Goal: Check status: Check status

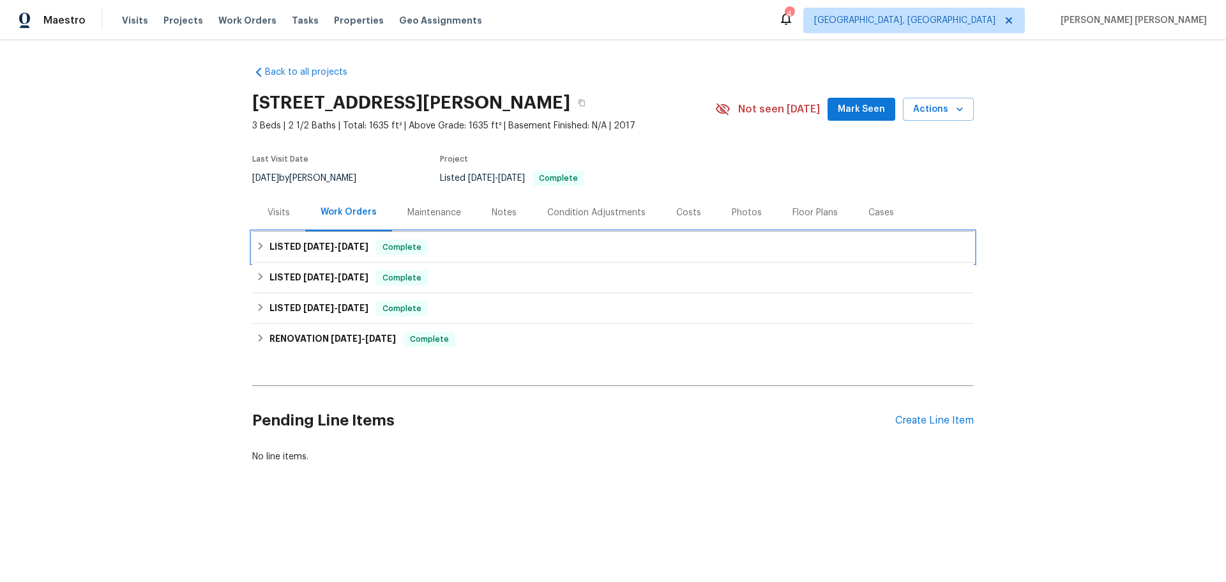
click at [256, 245] on icon at bounding box center [260, 245] width 9 height 9
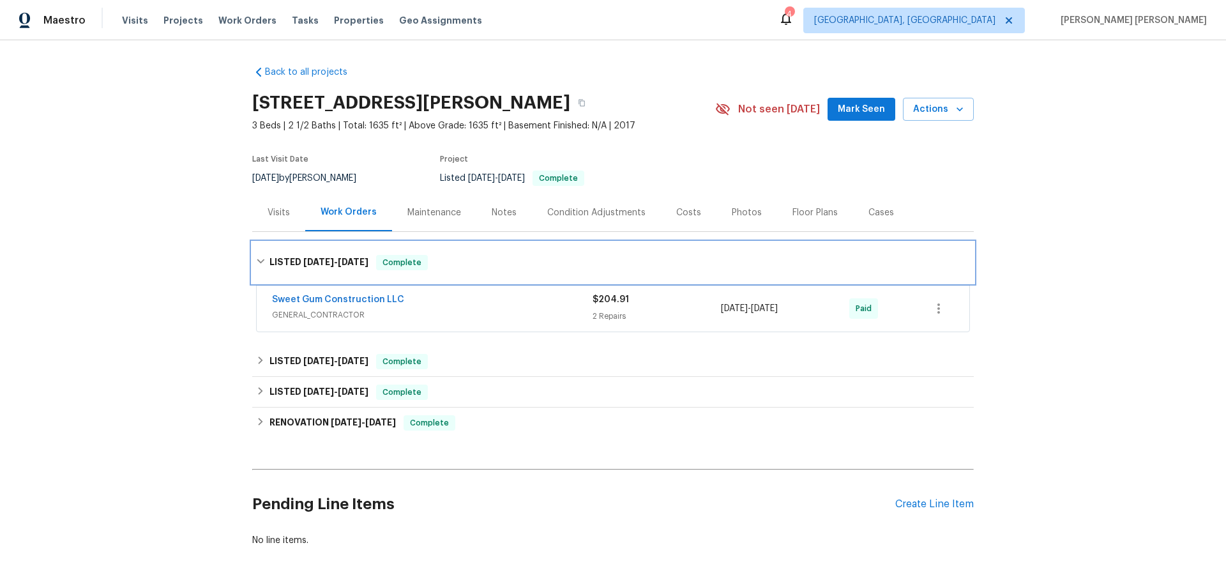
click at [253, 245] on div "LISTED [DATE] - [DATE] Complete" at bounding box center [612, 262] width 721 height 41
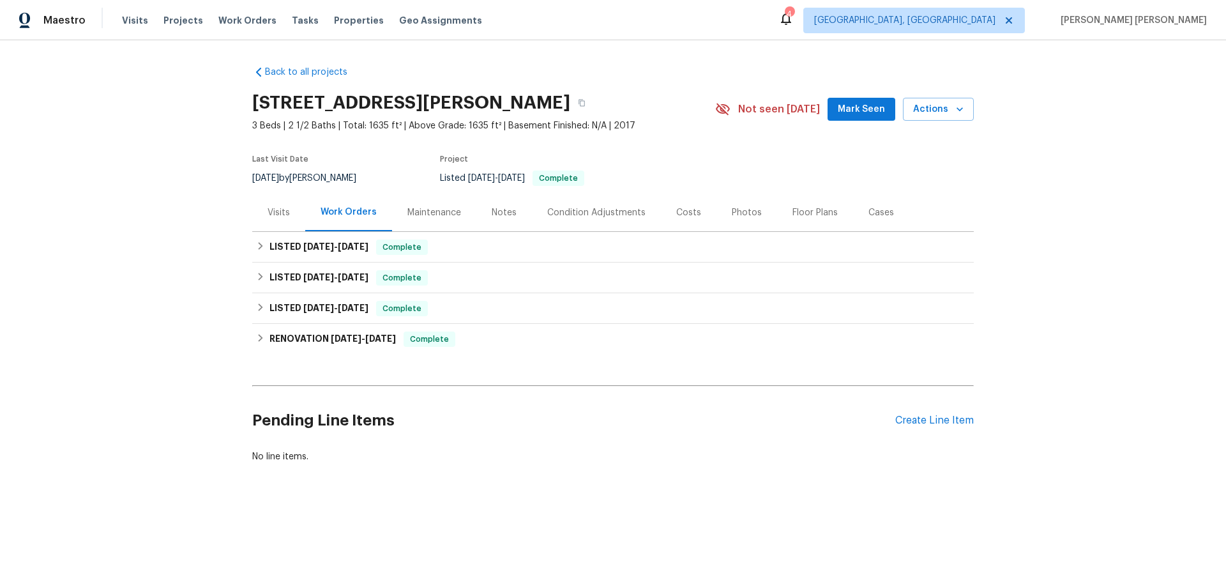
click at [280, 204] on div "Visits" at bounding box center [278, 212] width 53 height 38
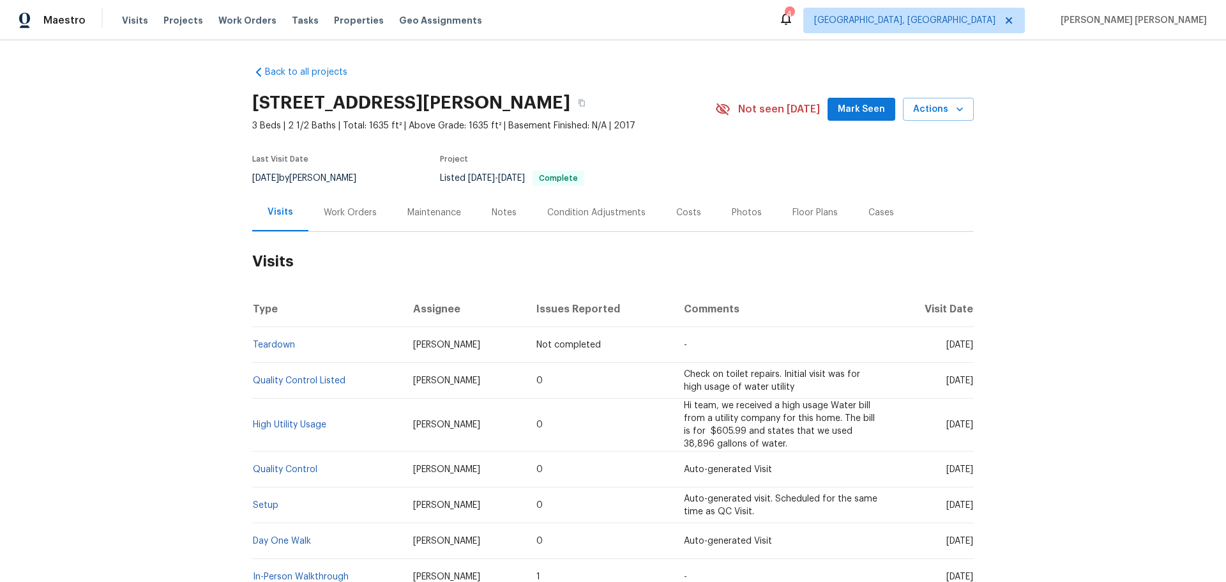
click at [803, 221] on div "Floor Plans" at bounding box center [815, 212] width 76 height 38
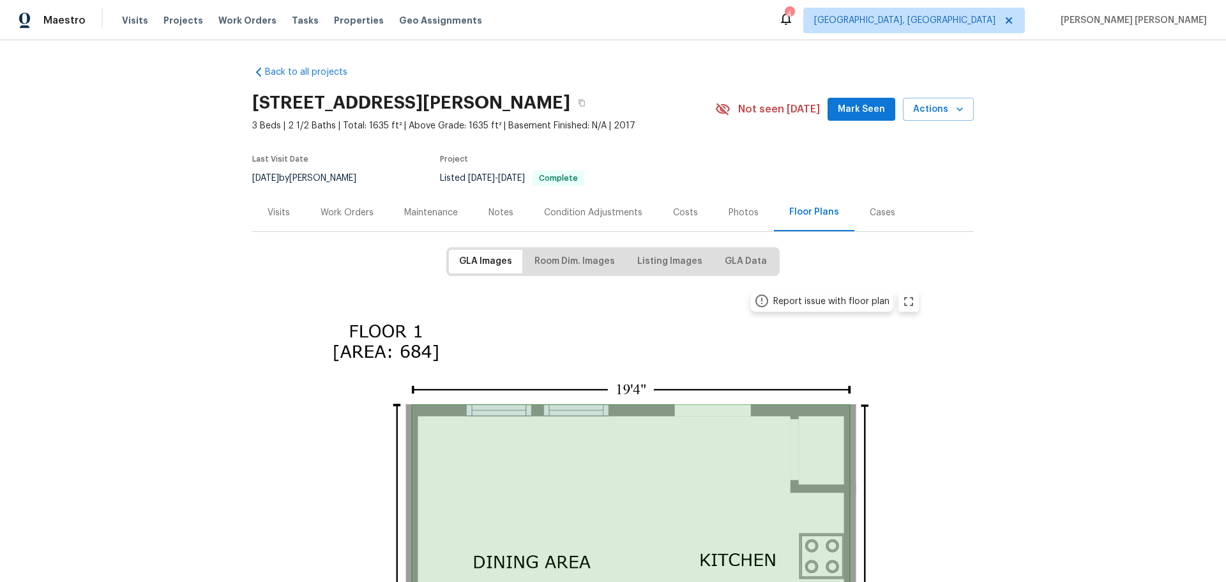
click at [268, 218] on div "Visits" at bounding box center [279, 212] width 22 height 13
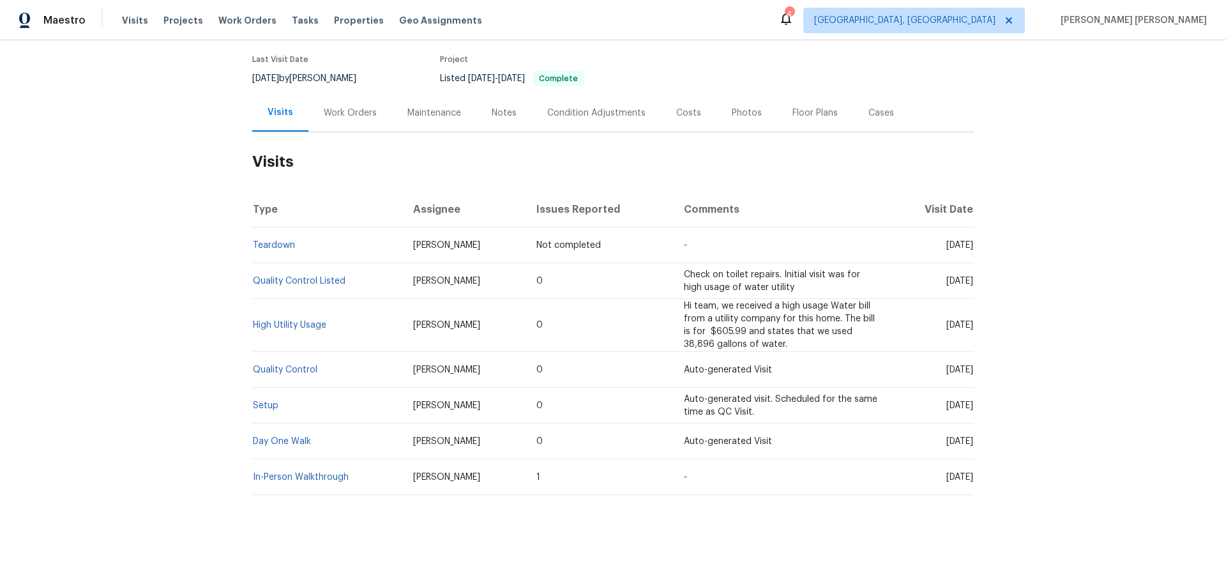
scroll to position [109, 0]
click at [259, 401] on link "Setup" at bounding box center [266, 405] width 26 height 9
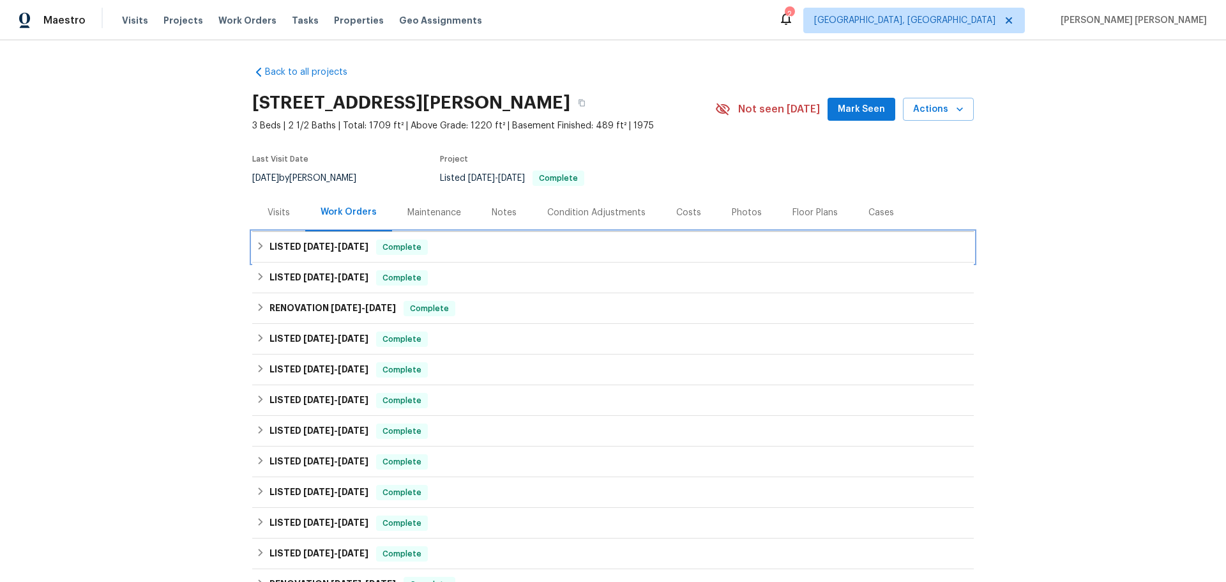
click at [260, 242] on div "LISTED 7/23/25 - 7/28/25 Complete" at bounding box center [613, 246] width 714 height 15
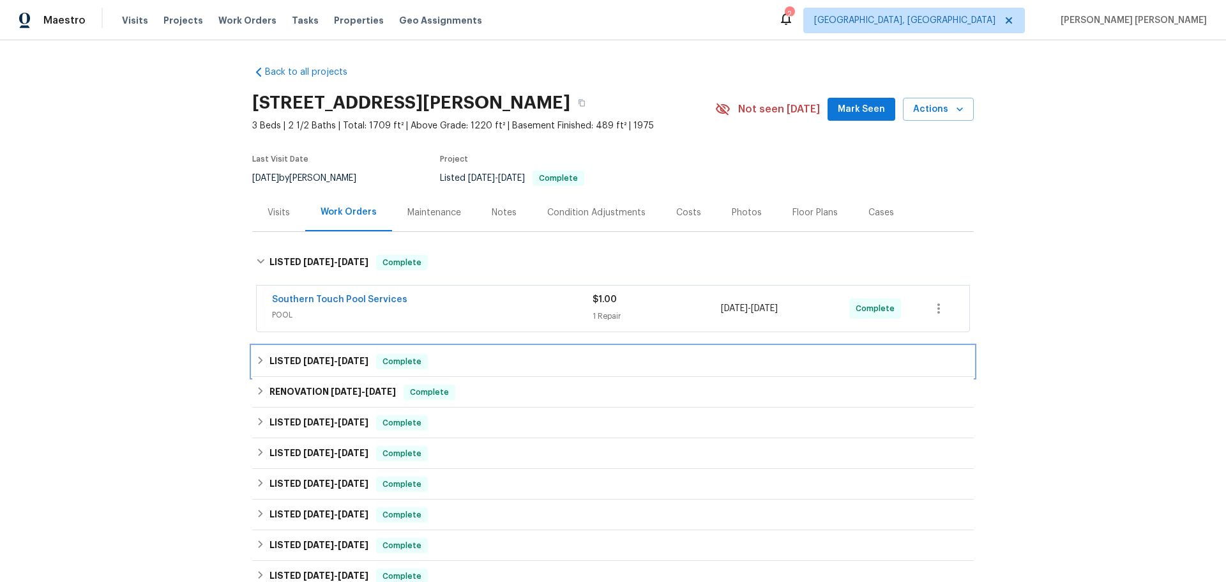
click at [256, 358] on icon at bounding box center [260, 360] width 9 height 9
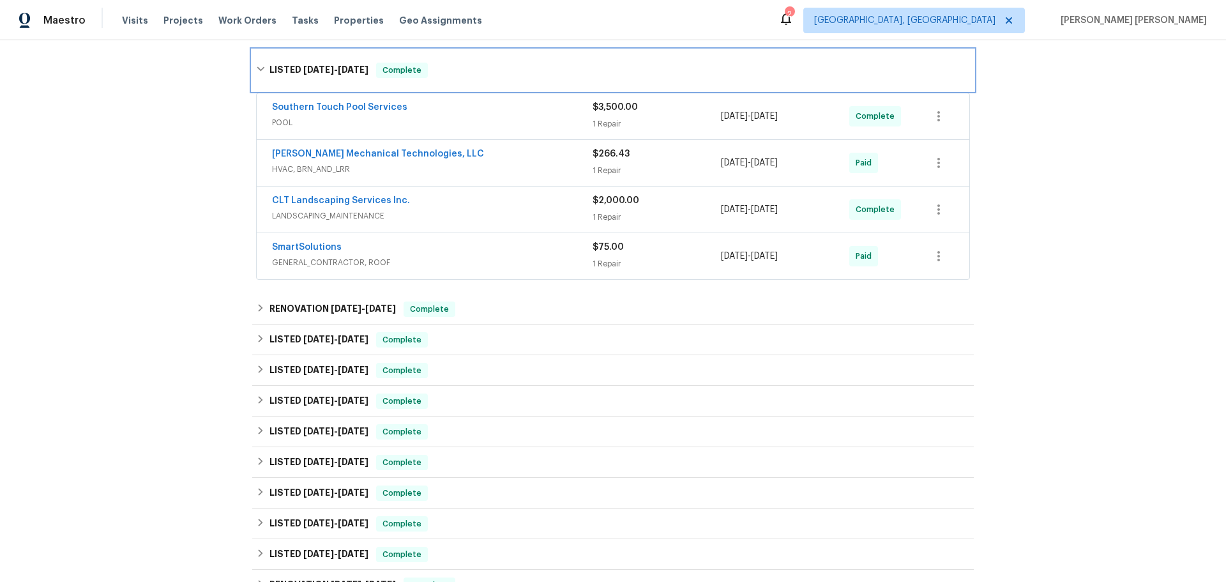
scroll to position [319, 0]
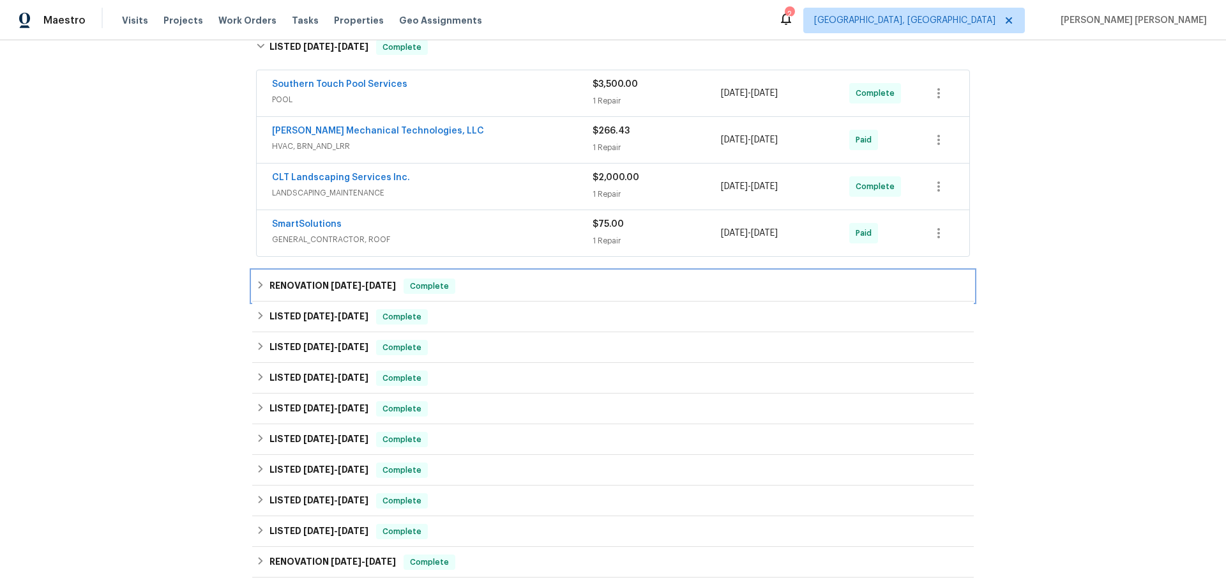
click at [256, 289] on icon at bounding box center [260, 284] width 9 height 9
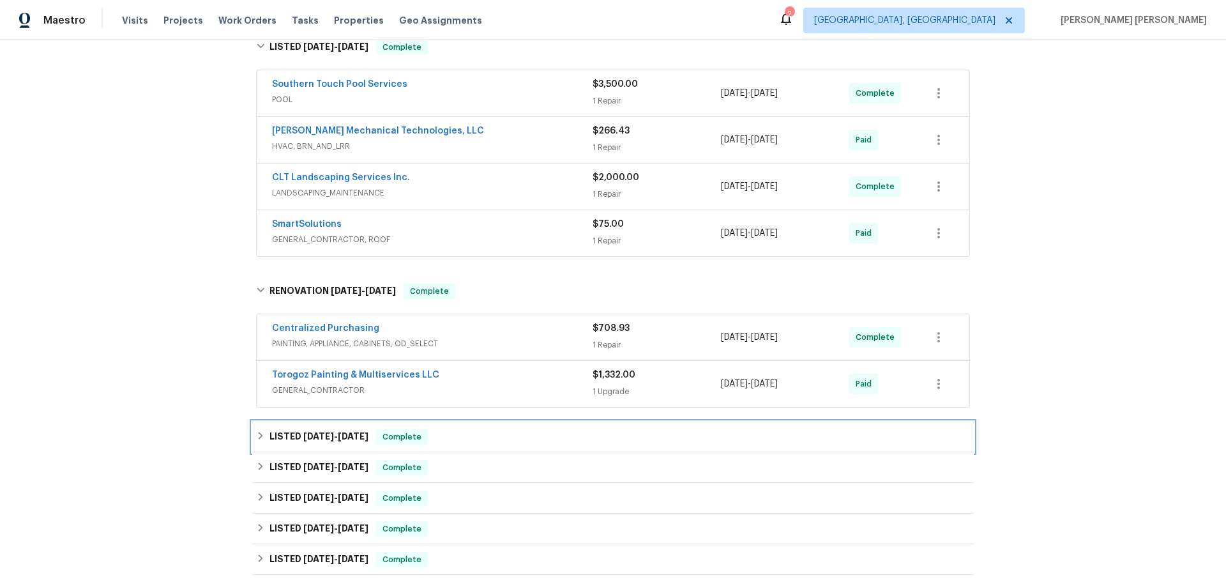
click at [257, 430] on div "LISTED 6/15/25 - 6/25/25 Complete" at bounding box center [613, 436] width 714 height 15
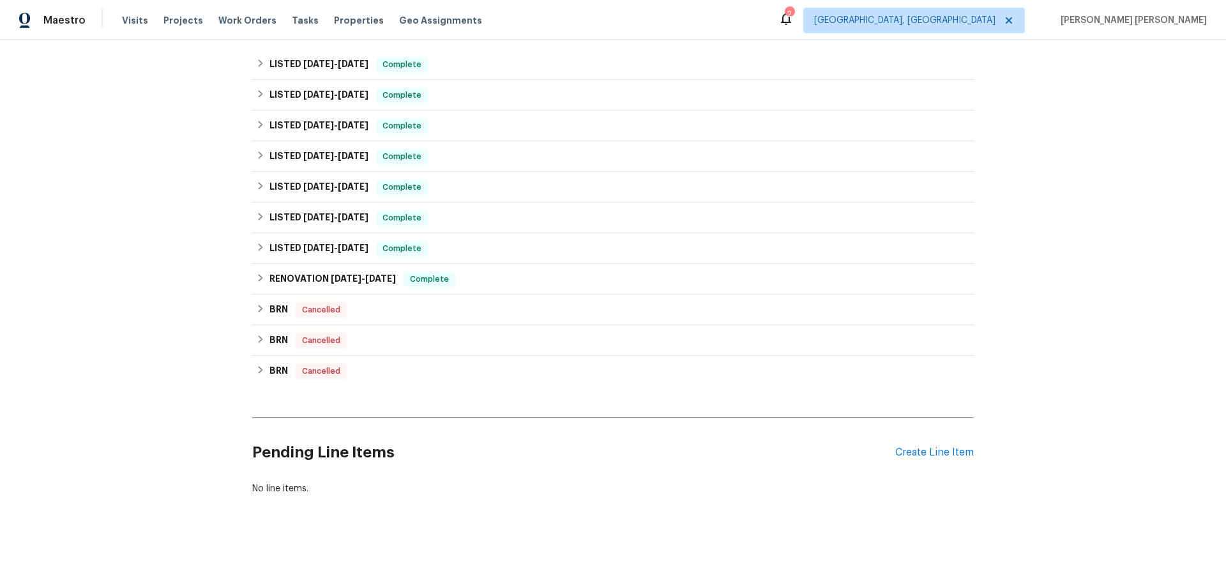
scroll to position [805, 0]
click at [257, 273] on icon at bounding box center [260, 277] width 9 height 9
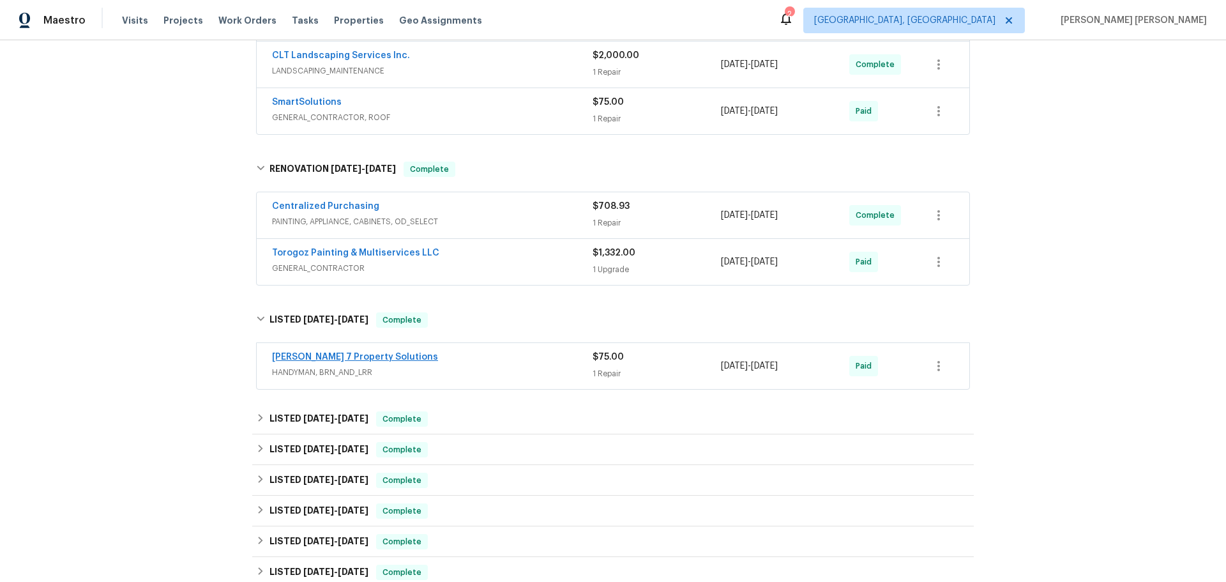
scroll to position [422, 0]
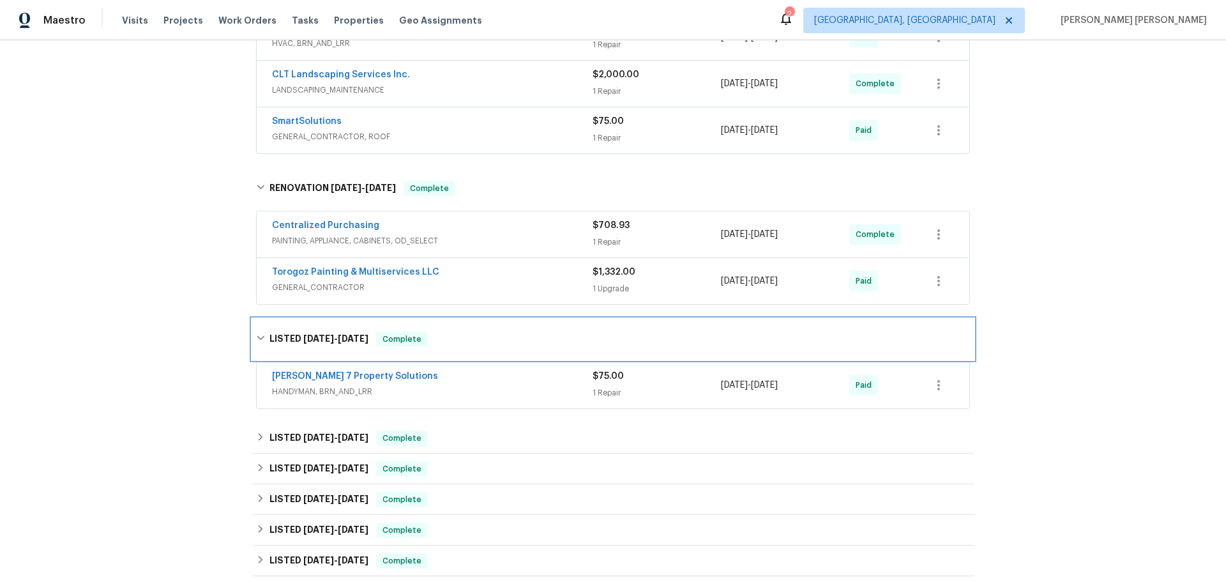
click at [252, 340] on div "LISTED 6/15/25 - 6/25/25 Complete" at bounding box center [612, 339] width 721 height 41
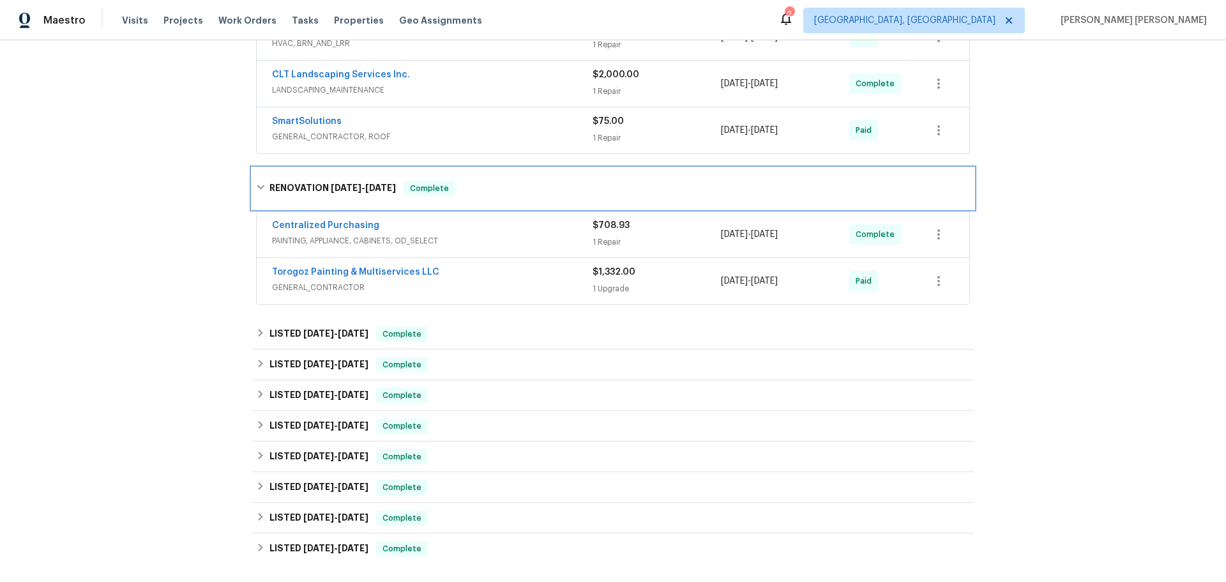
click at [258, 186] on icon at bounding box center [260, 187] width 9 height 9
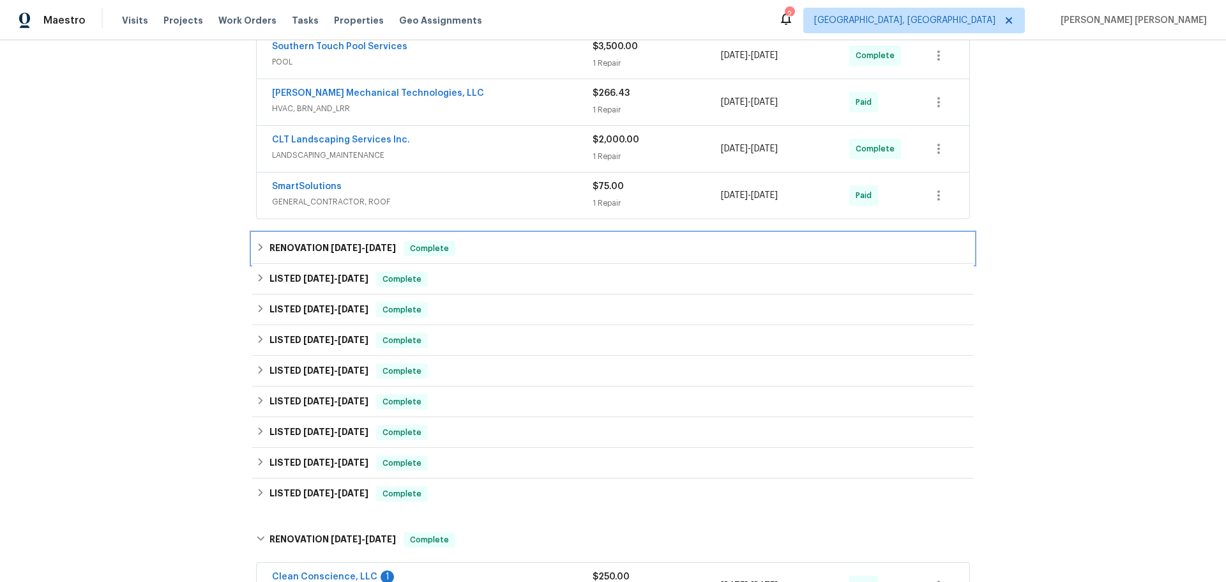
scroll to position [294, 0]
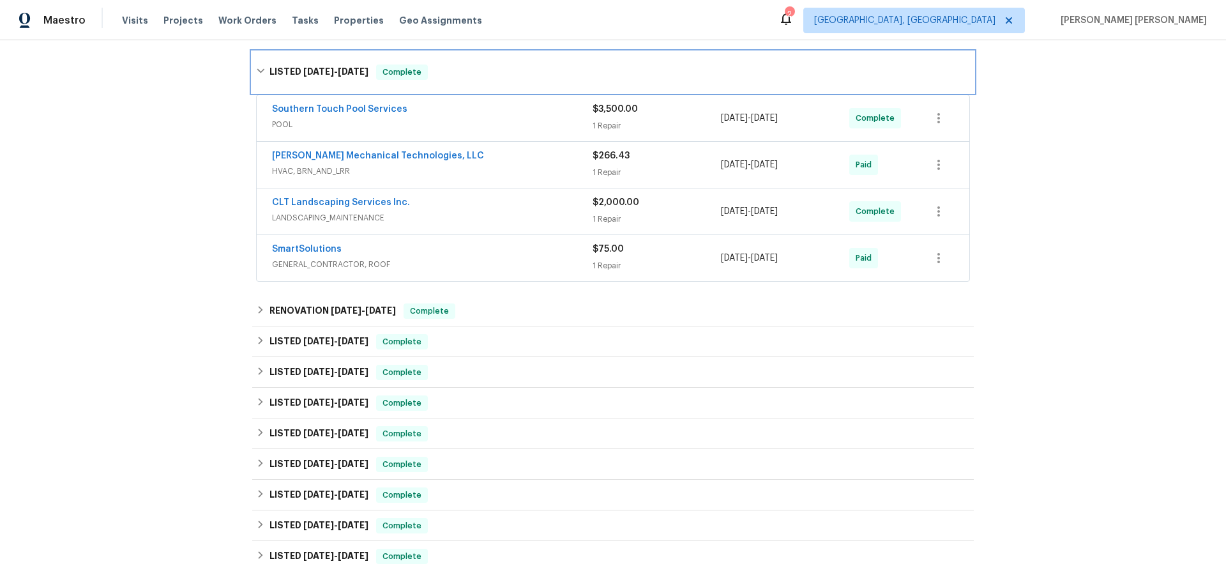
click at [256, 68] on icon at bounding box center [260, 70] width 9 height 9
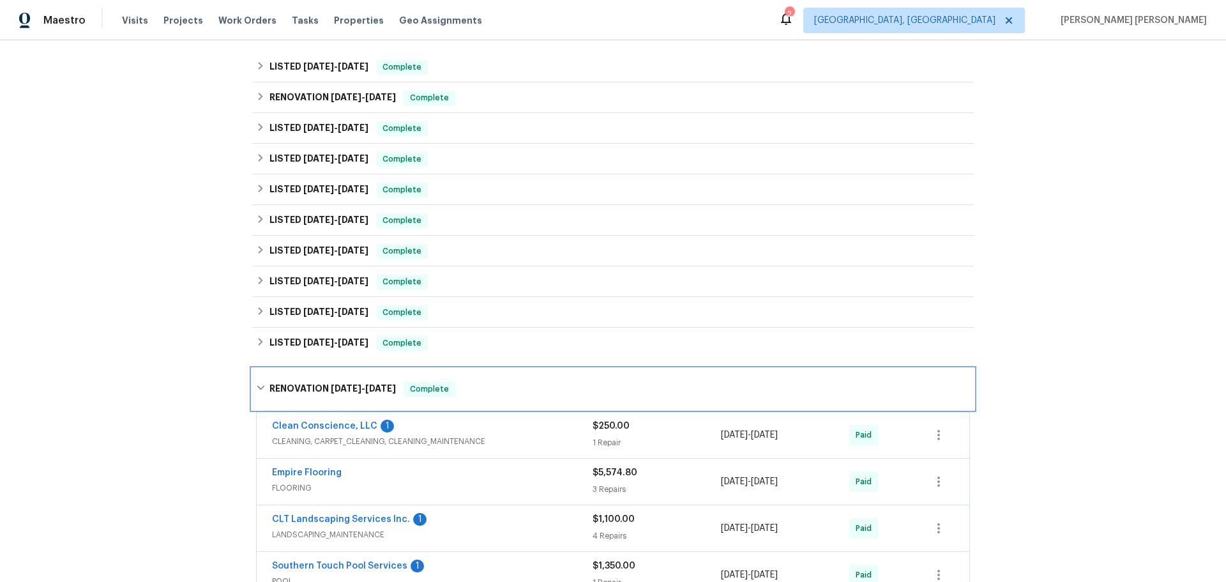
click at [258, 389] on icon at bounding box center [260, 387] width 9 height 9
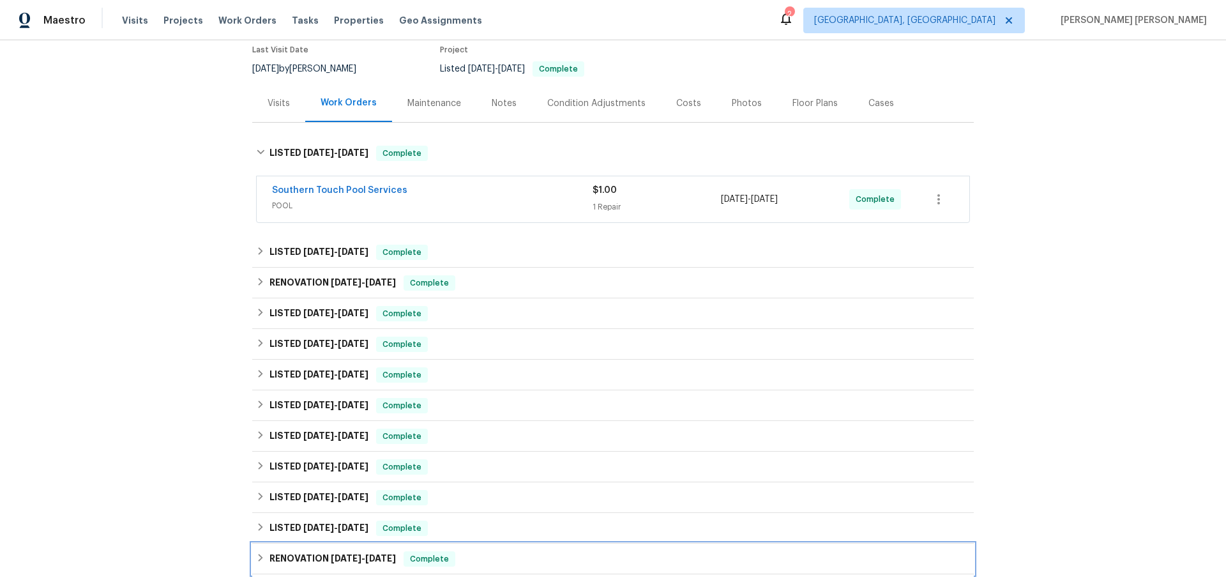
scroll to position [103, 0]
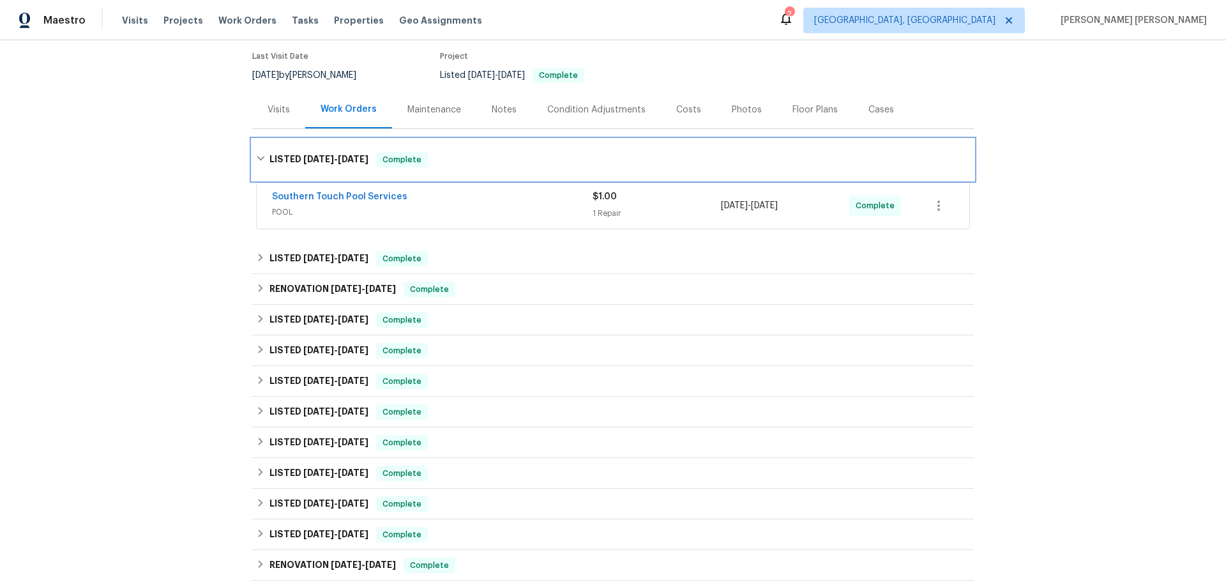
click at [257, 157] on icon at bounding box center [261, 158] width 8 height 4
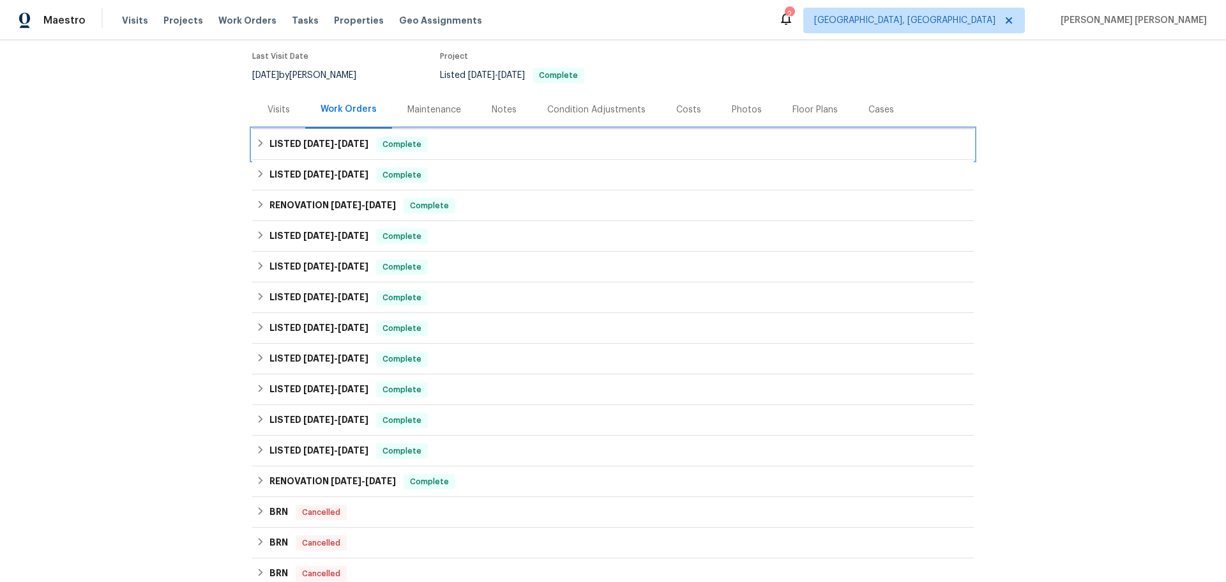
click at [256, 137] on div "LISTED 7/23/25 - 7/28/25 Complete" at bounding box center [613, 144] width 714 height 15
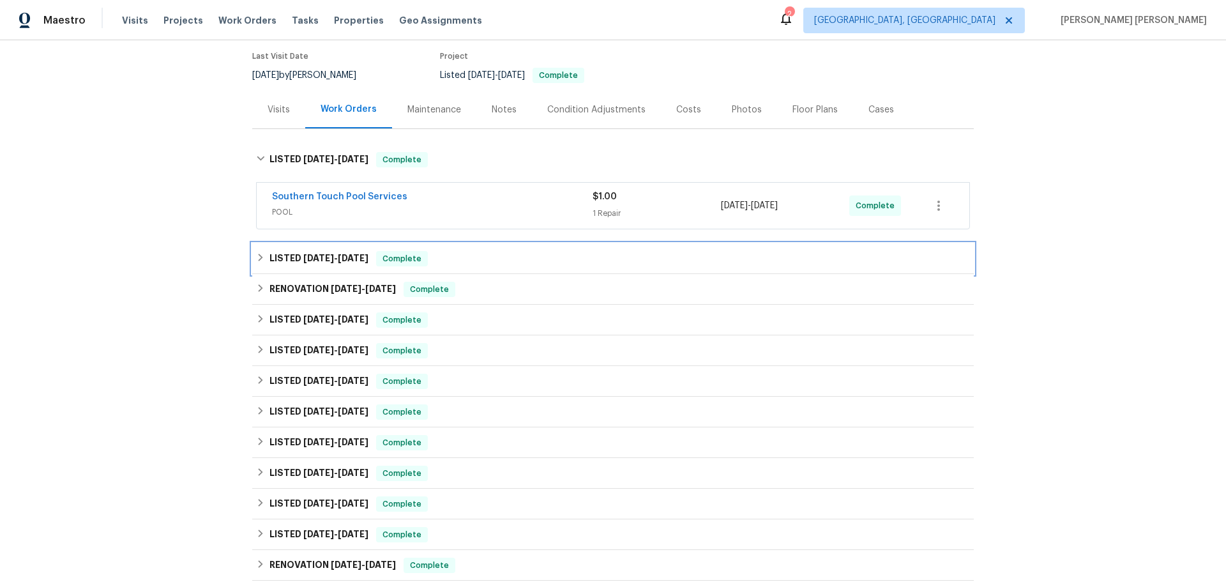
click at [256, 259] on icon at bounding box center [260, 257] width 9 height 9
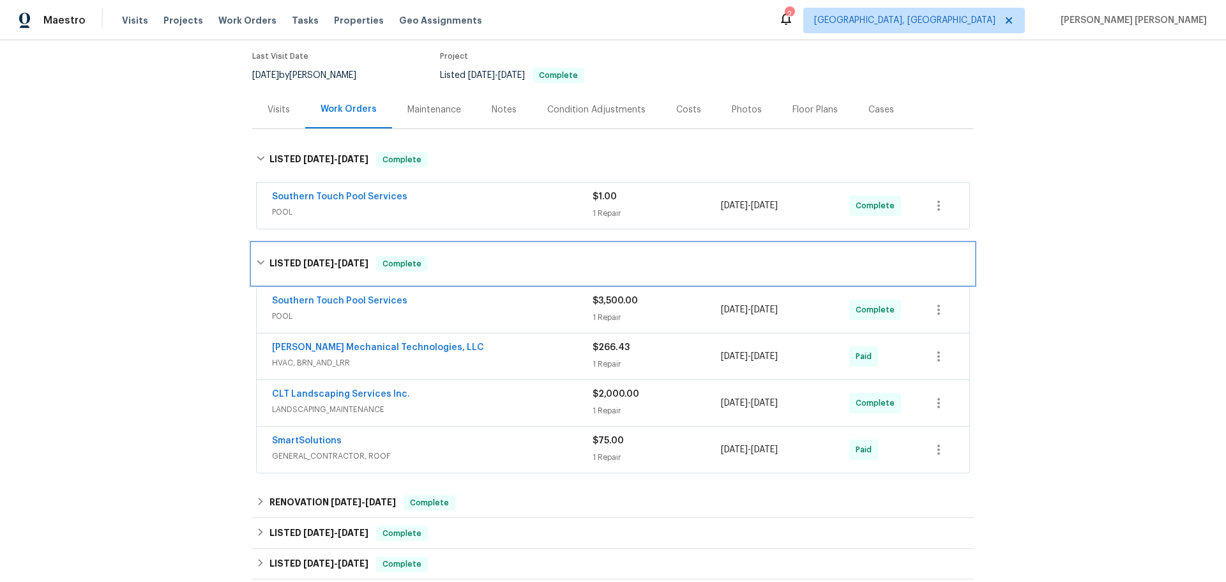
click at [258, 263] on icon at bounding box center [260, 262] width 9 height 9
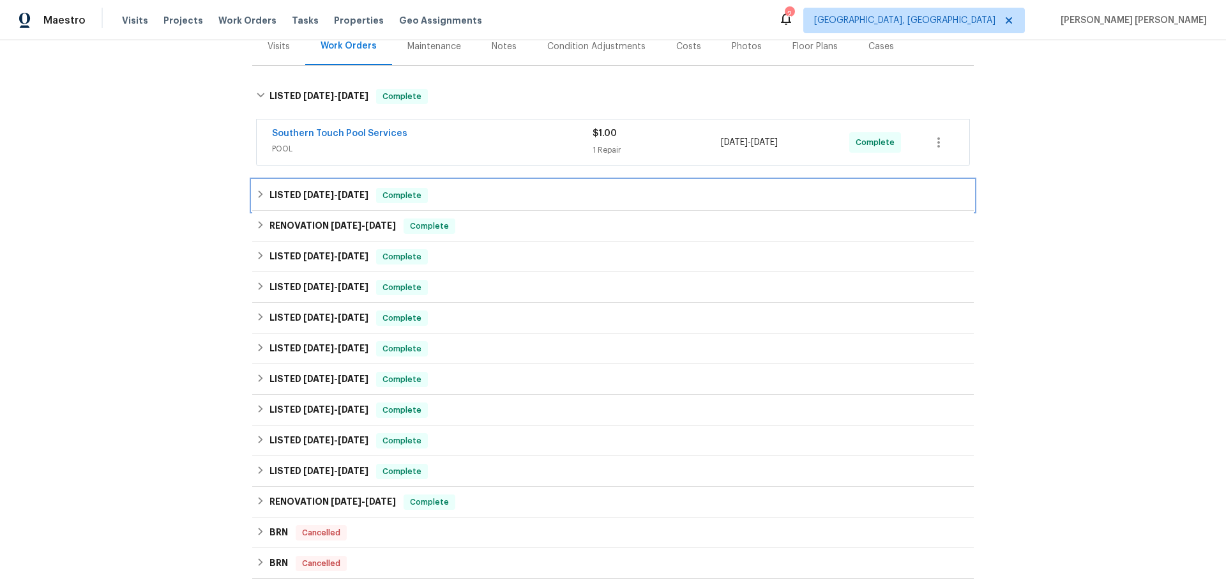
scroll to position [358, 0]
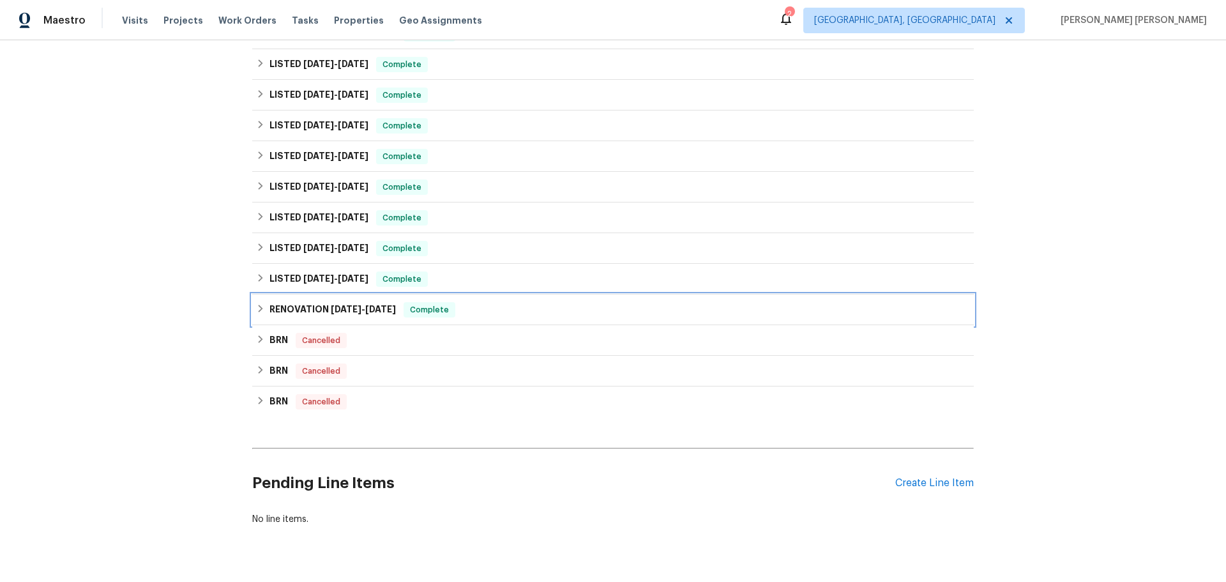
click at [252, 302] on div "RENOVATION 11/16/23 - 12/4/23 Complete" at bounding box center [612, 309] width 721 height 31
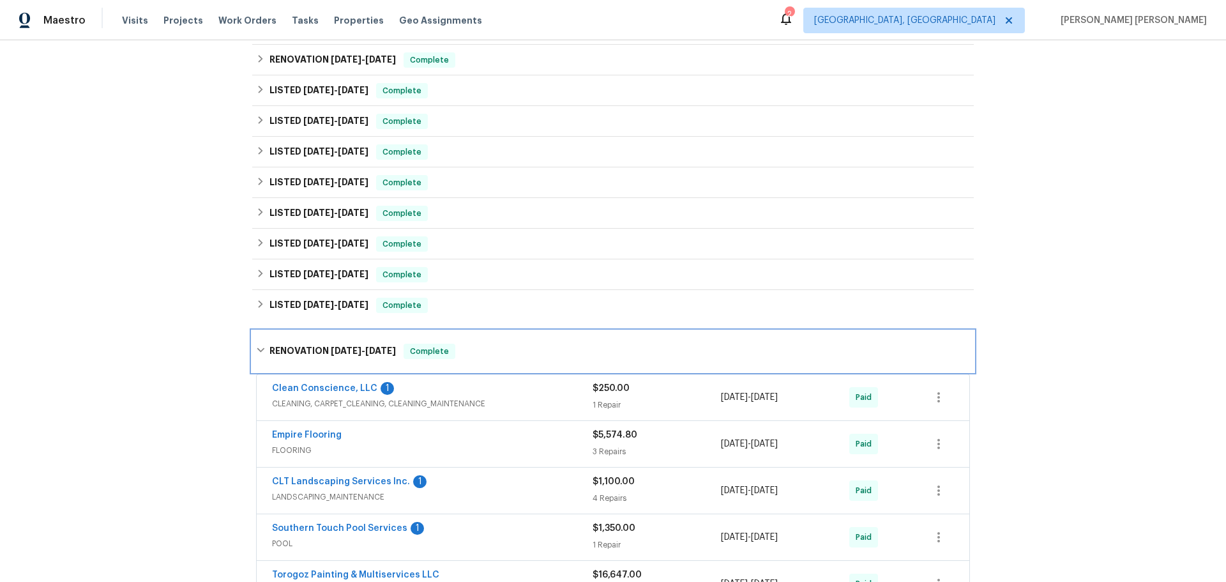
scroll to position [268, 0]
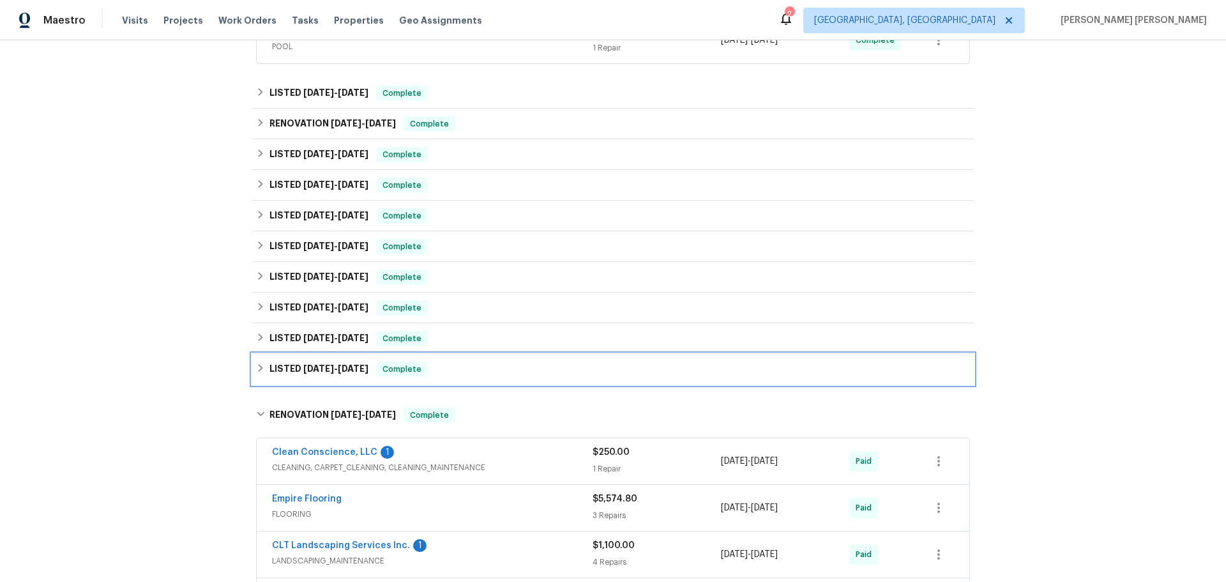
click at [262, 367] on div "LISTED 2/14/24 - 2/27/24 Complete" at bounding box center [613, 368] width 714 height 15
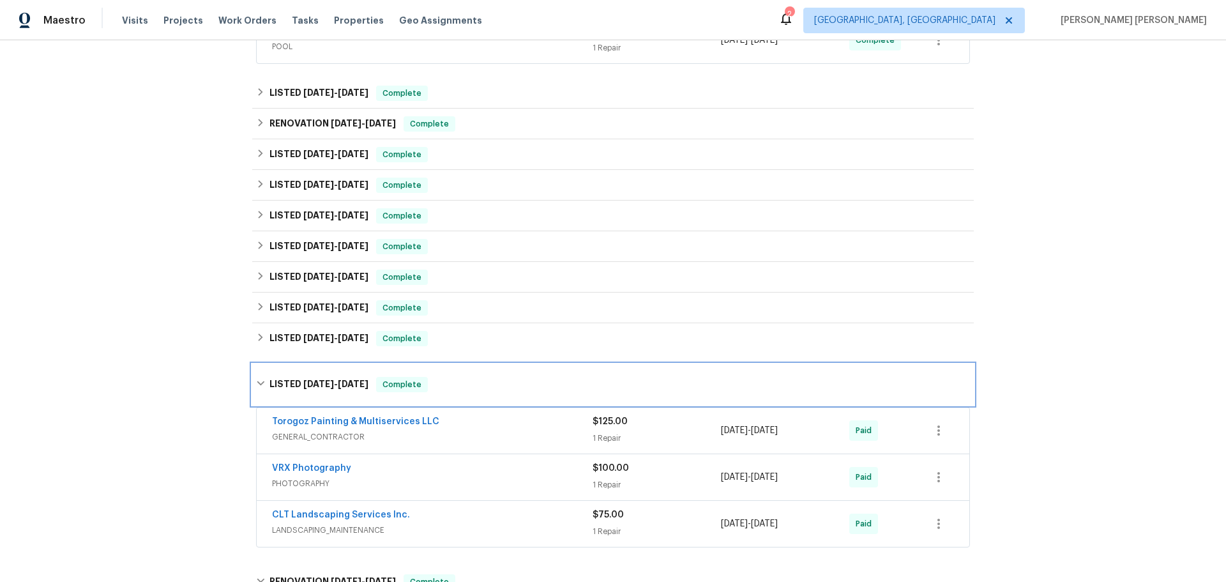
click at [256, 379] on icon at bounding box center [260, 383] width 9 height 9
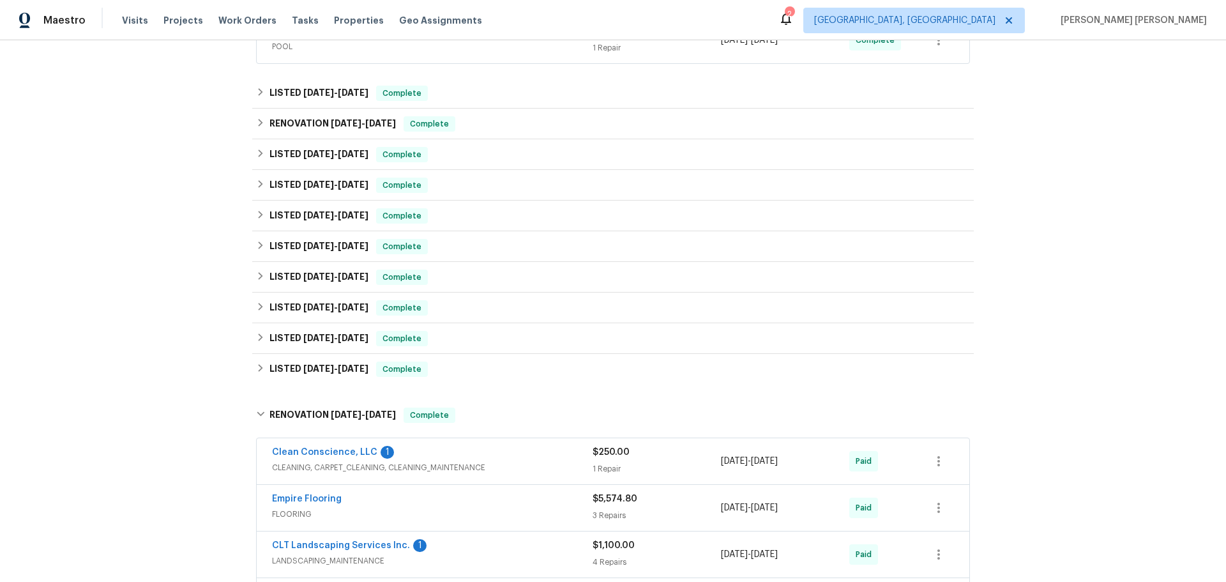
click at [231, 393] on div "Back to all projects 1006 Wilson Blvd, Dallas, NC 28034 3 Beds | 2 1/2 Baths | …" at bounding box center [613, 310] width 1226 height 541
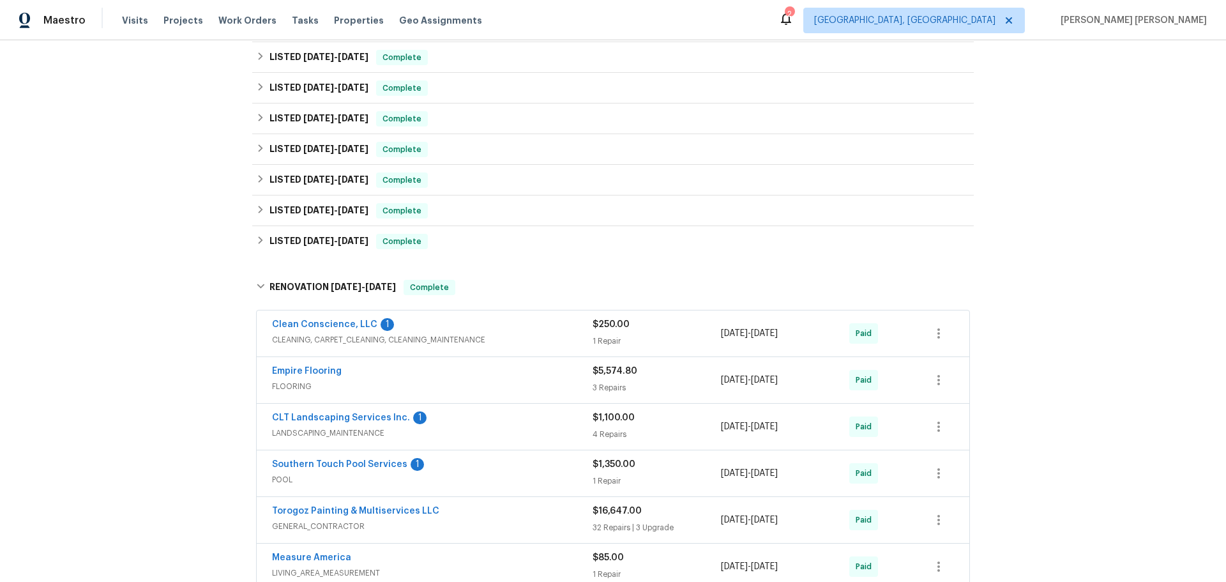
scroll to position [204, 0]
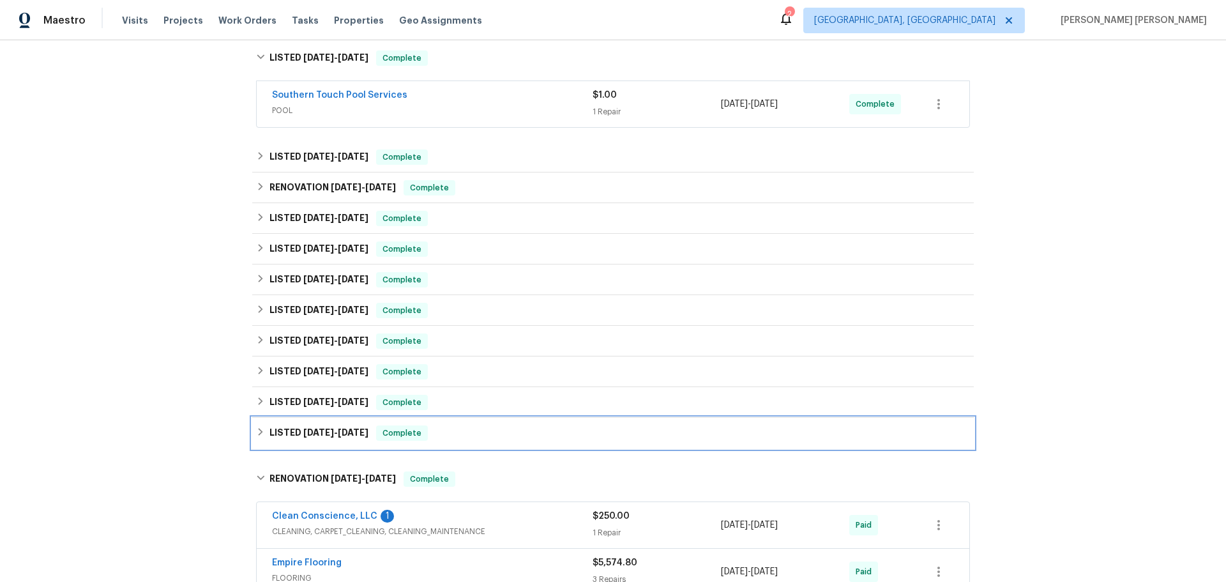
click at [259, 432] on icon at bounding box center [261, 432] width 4 height 8
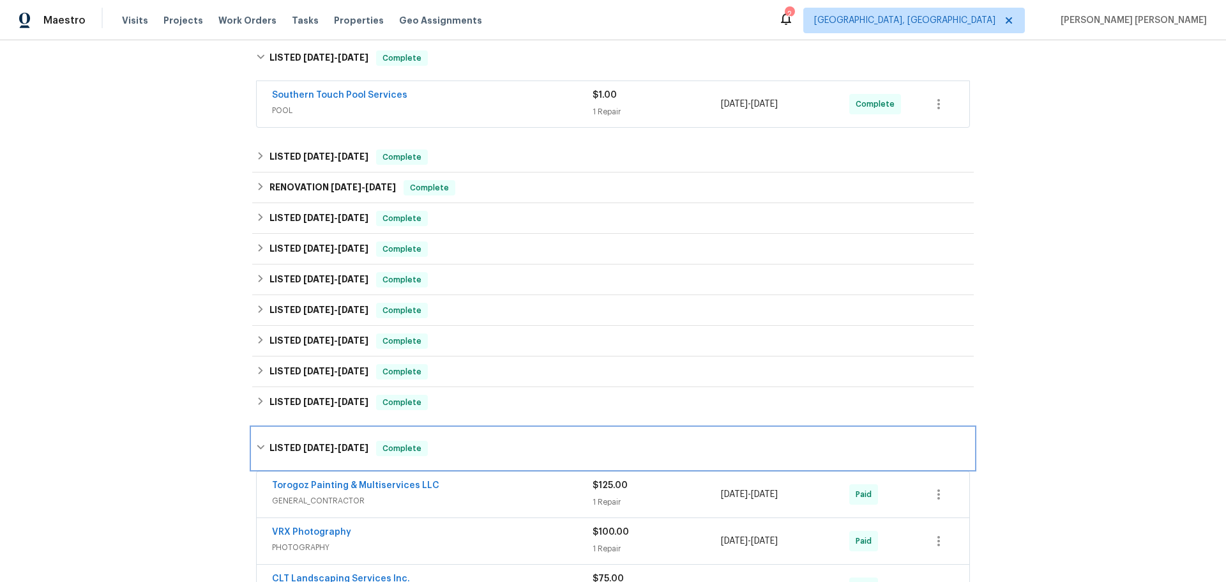
click at [257, 432] on div "LISTED 2/14/24 - 2/27/24 Complete" at bounding box center [612, 448] width 721 height 41
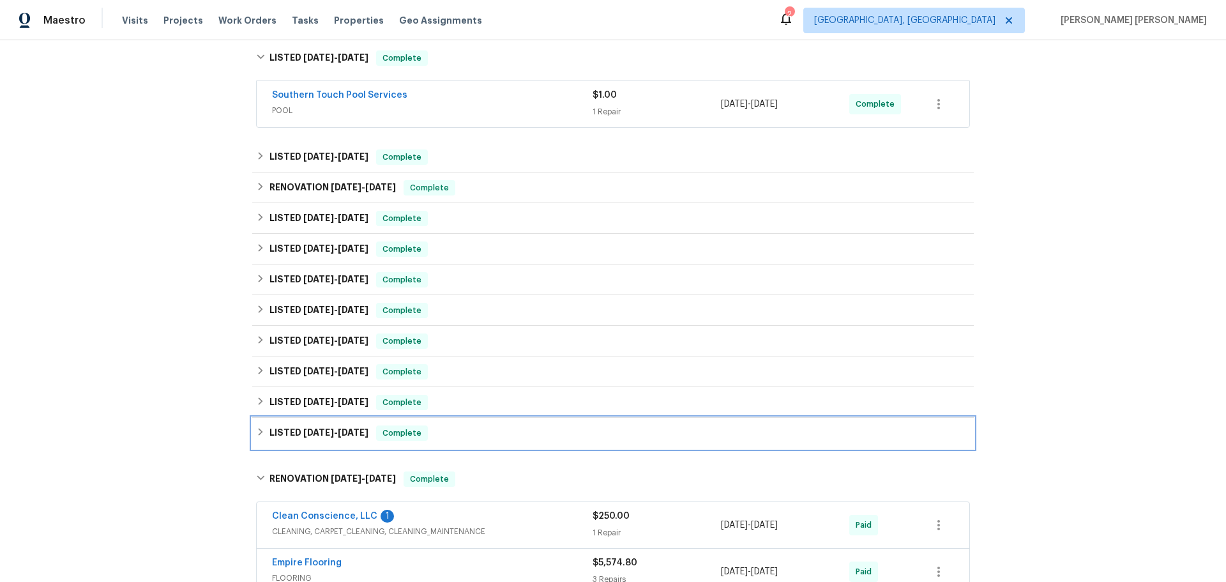
click at [259, 432] on icon at bounding box center [261, 432] width 4 height 8
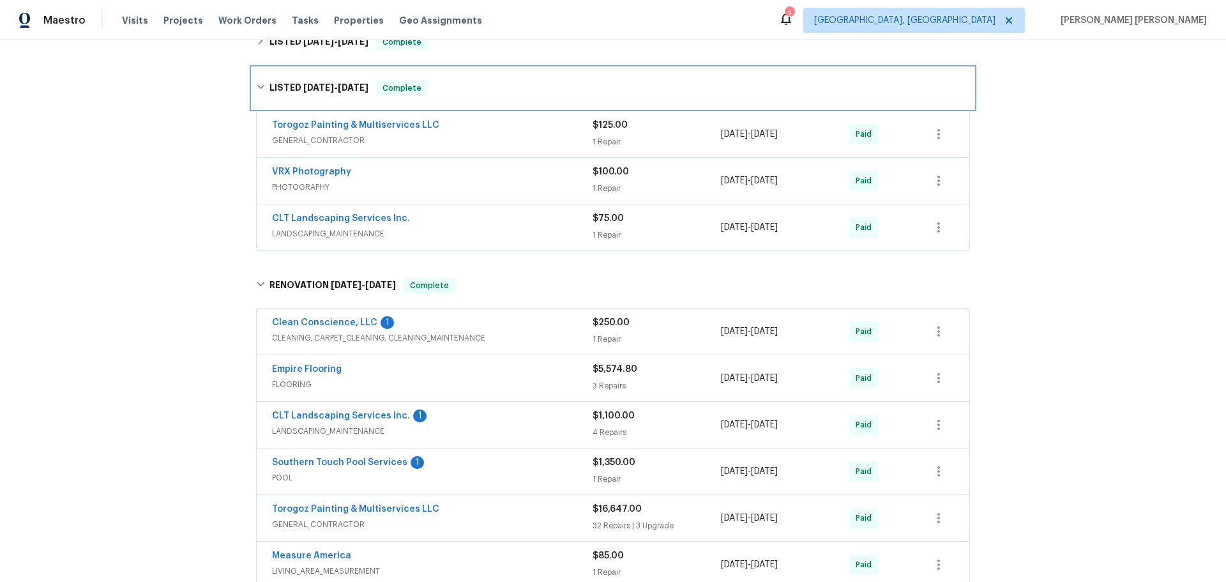
scroll to position [587, 0]
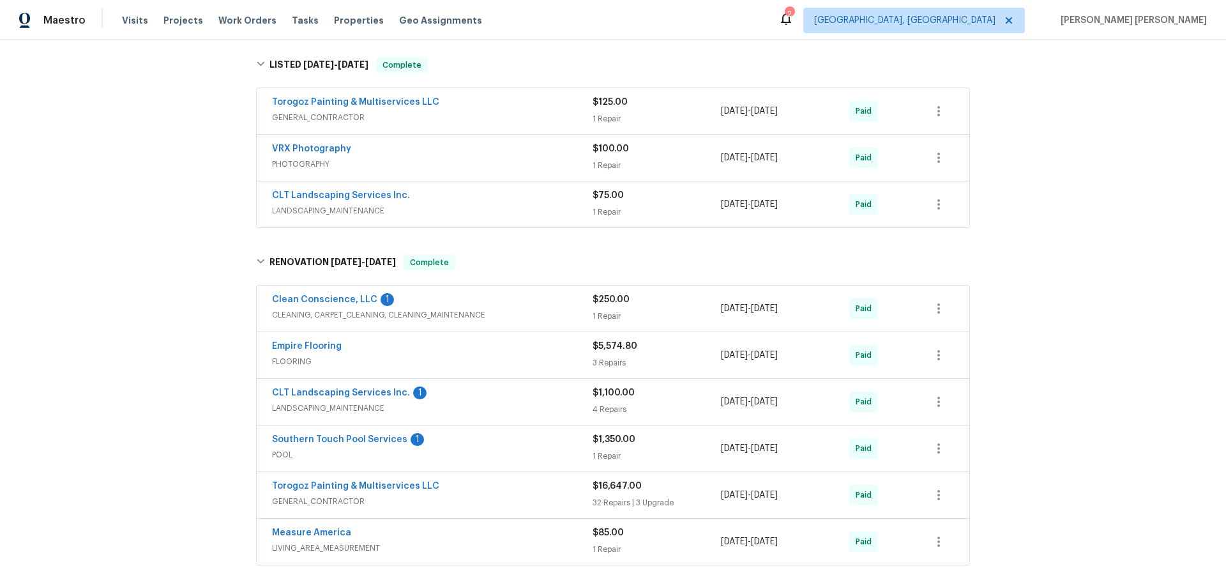
click at [1071, 419] on div "Back to all projects 1006 Wilson Blvd, Dallas, NC 28034 3 Beds | 2 1/2 Baths | …" at bounding box center [613, 310] width 1226 height 541
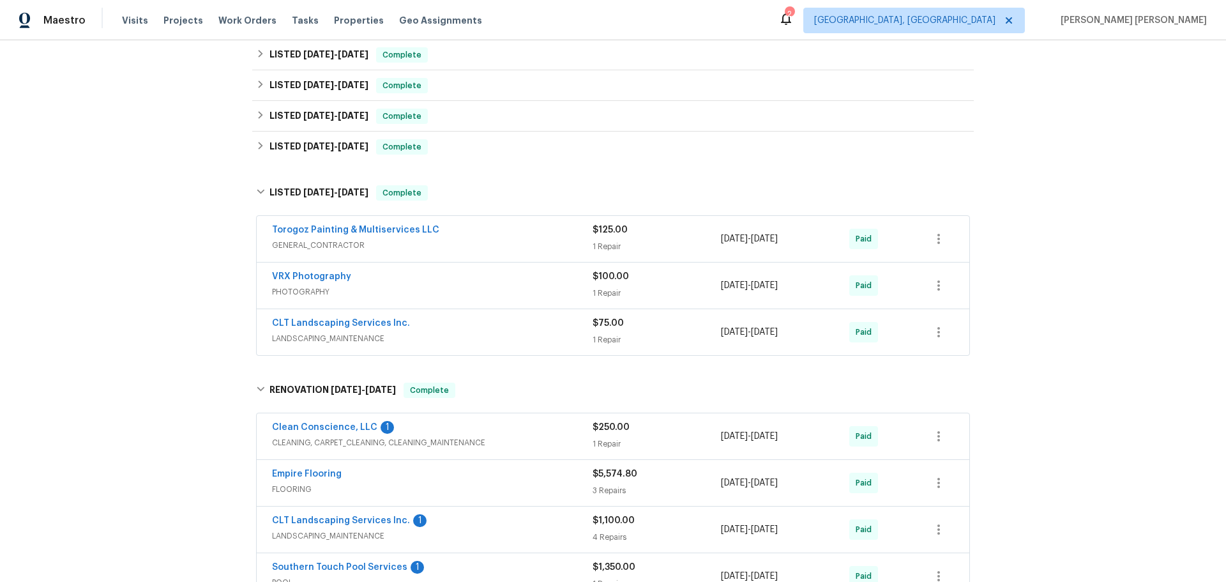
scroll to position [332, 0]
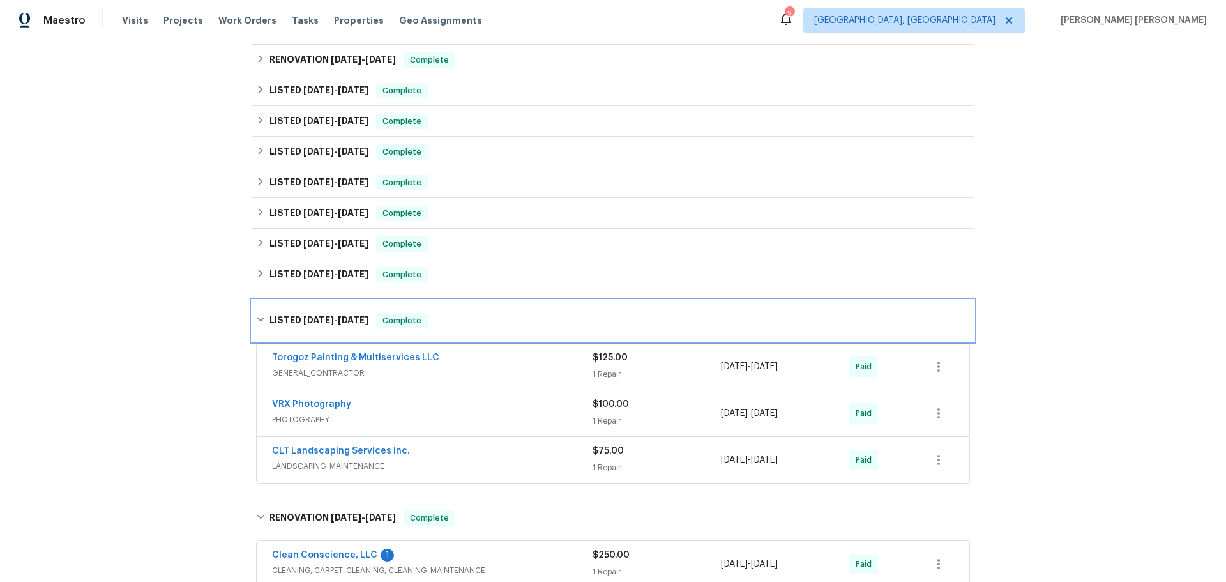
click at [256, 320] on icon at bounding box center [260, 319] width 9 height 9
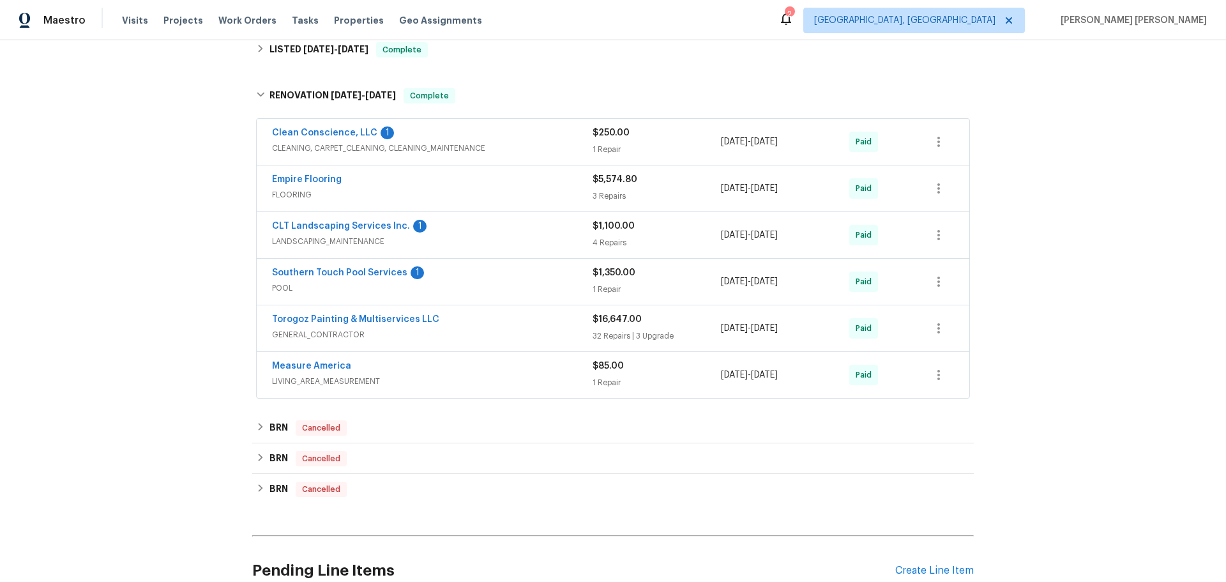
scroll to position [524, 0]
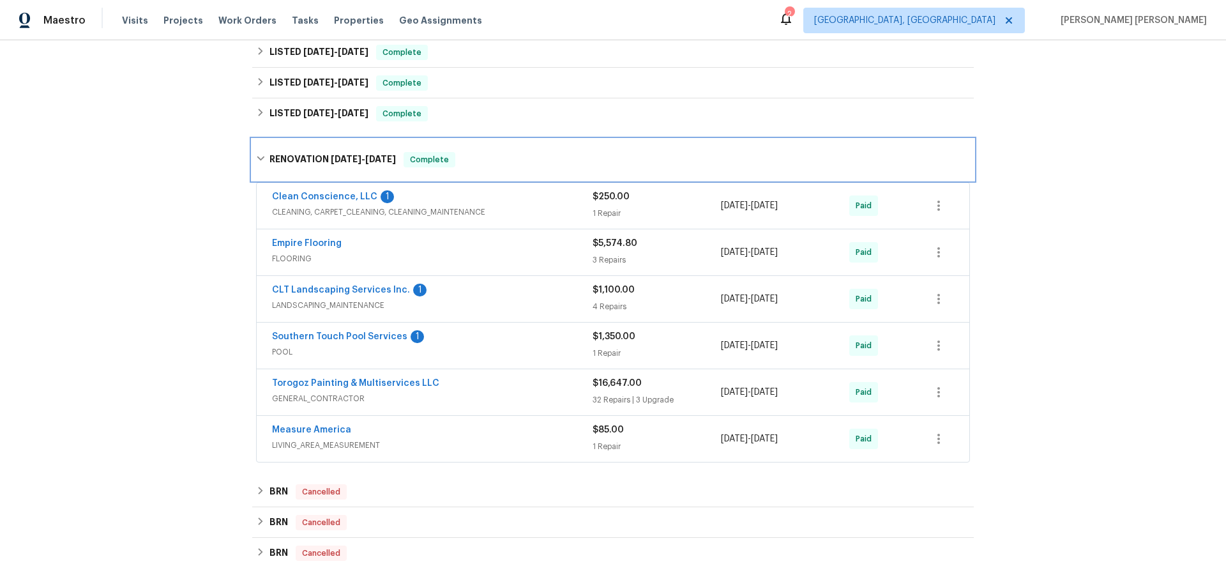
click at [256, 158] on icon at bounding box center [260, 158] width 9 height 9
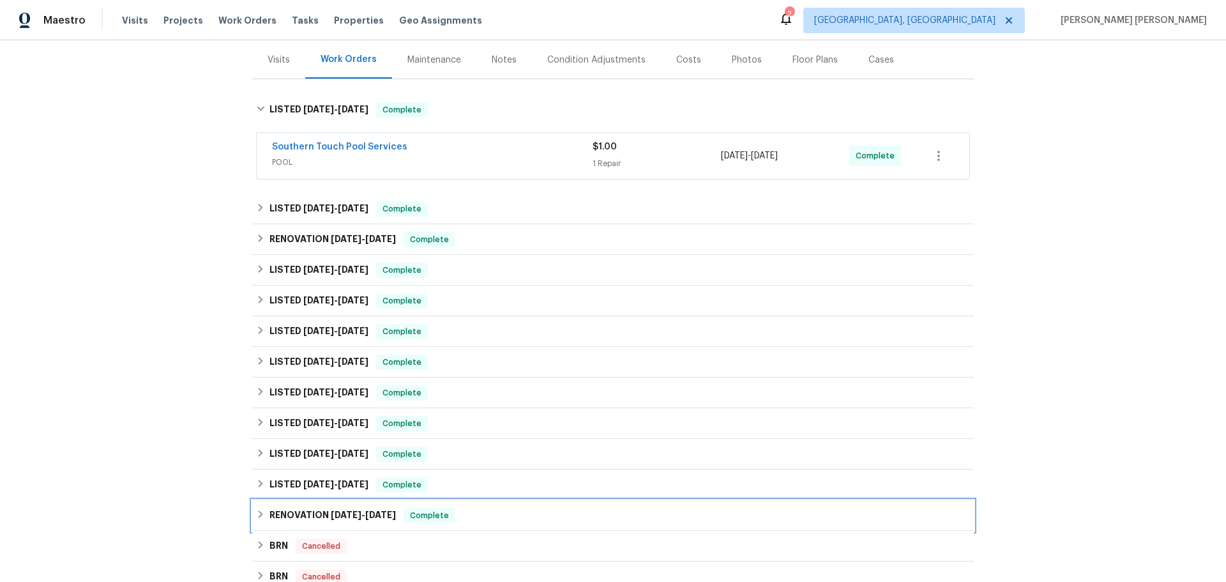
scroll to position [143, 0]
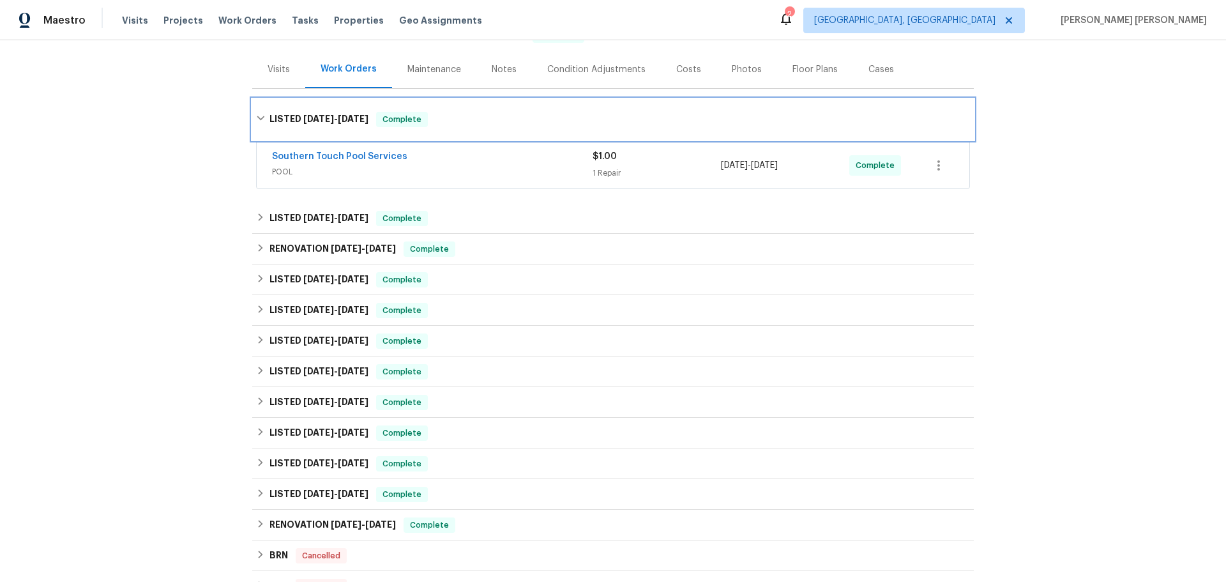
click at [258, 117] on icon at bounding box center [260, 118] width 9 height 9
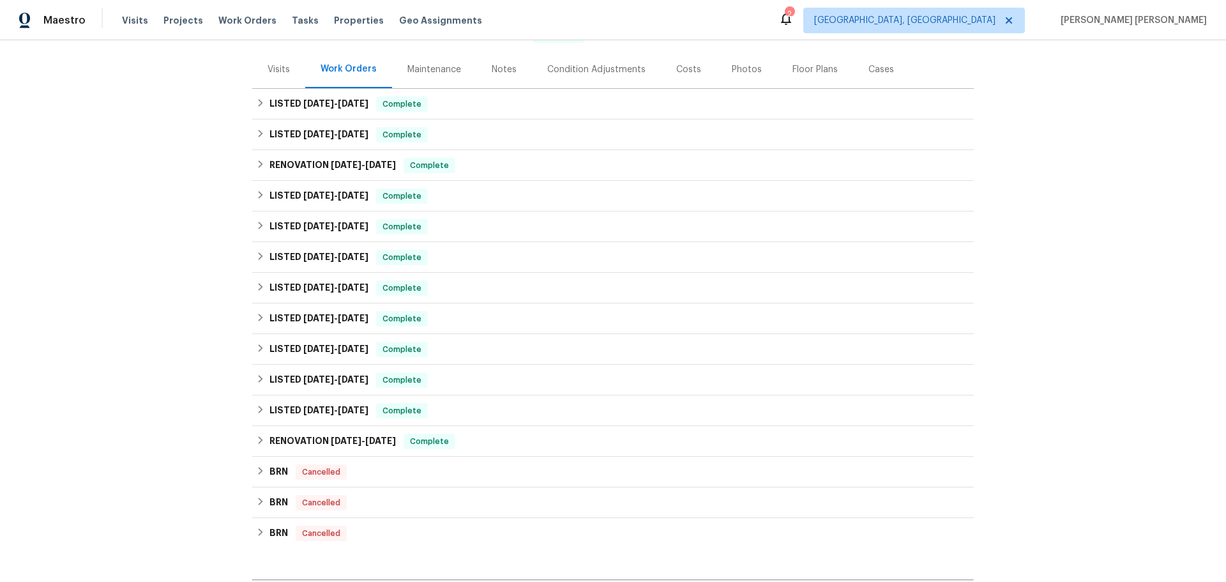
click at [433, 70] on div "Maintenance" at bounding box center [434, 69] width 54 height 13
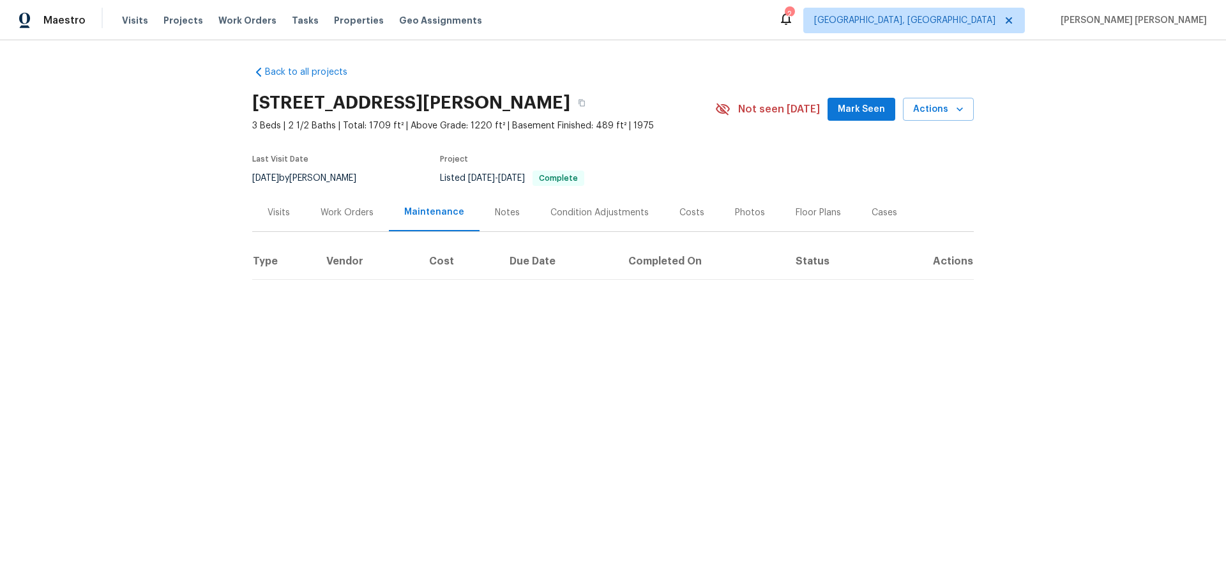
click at [320, 216] on div "Work Orders" at bounding box center [346, 212] width 53 height 13
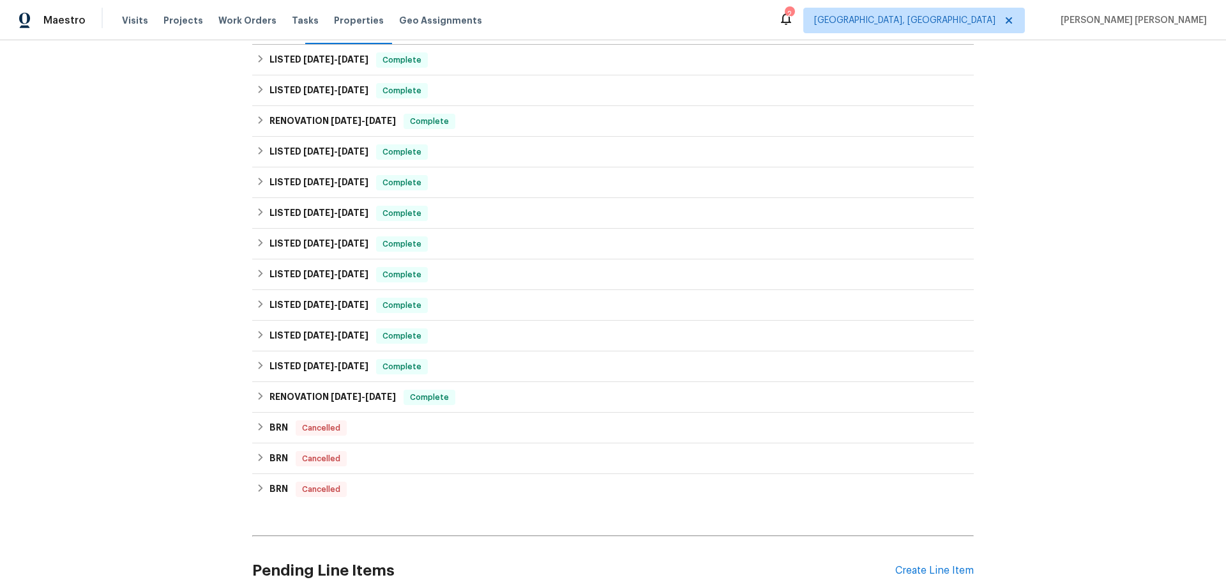
scroll to position [123, 0]
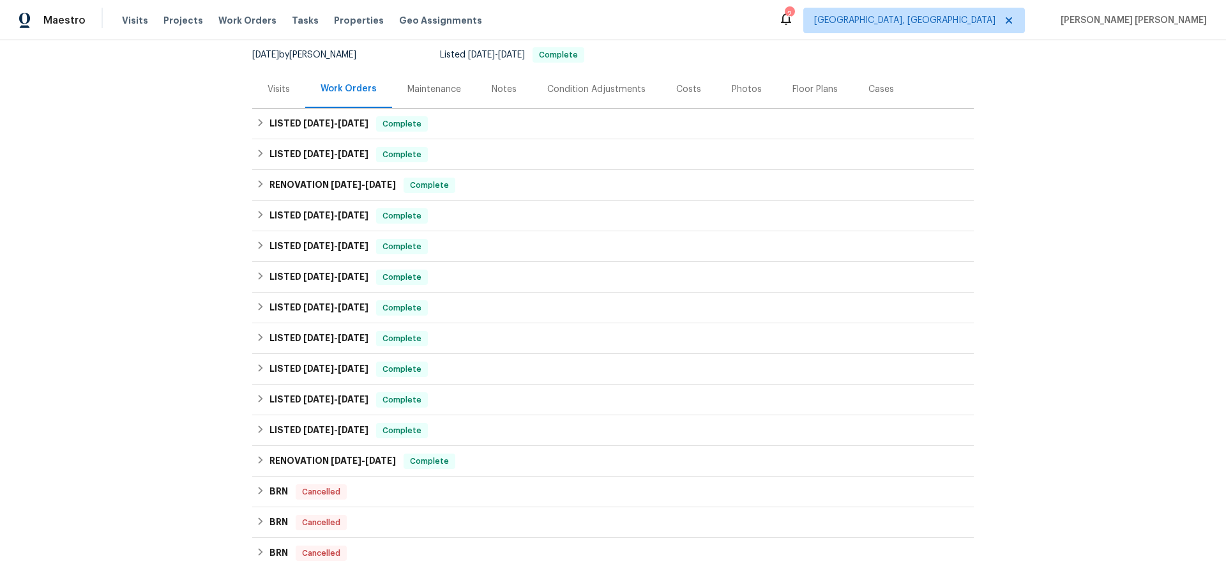
click at [408, 81] on div "Maintenance" at bounding box center [434, 89] width 84 height 38
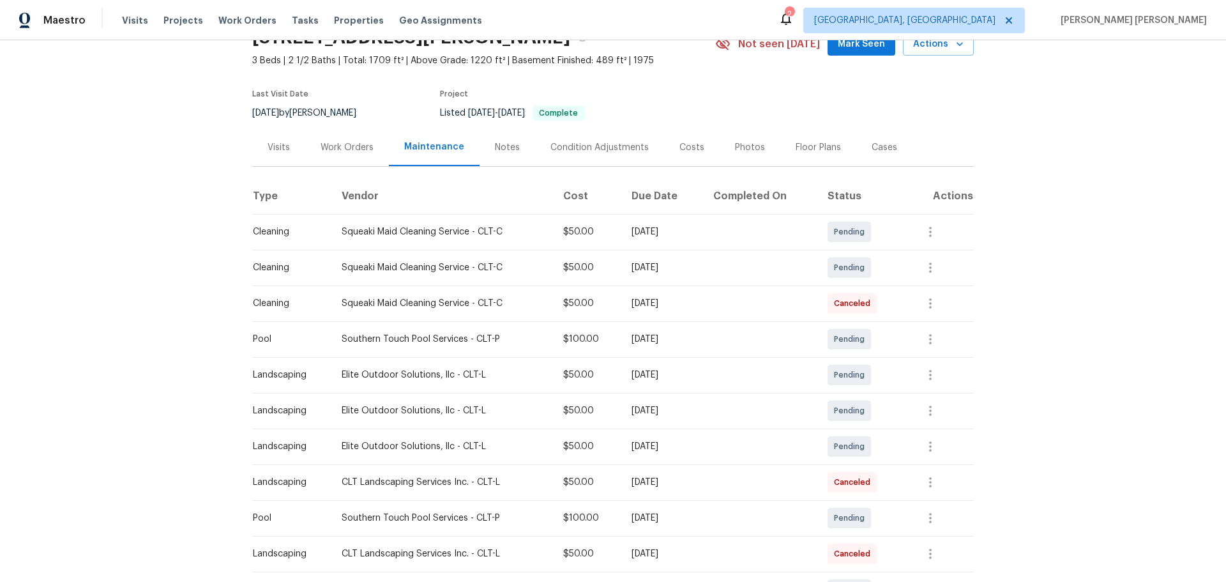
scroll to position [64, 0]
